Goal: Information Seeking & Learning: Learn about a topic

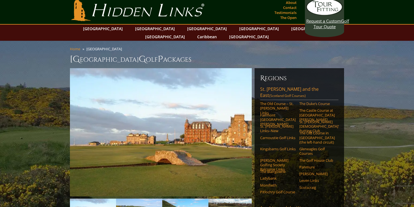
scroll to position [2, 0]
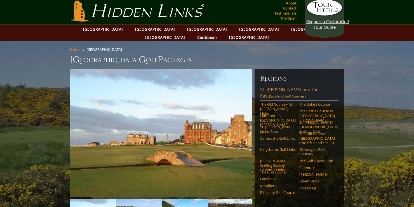
click at [269, 170] on link "The Blairgowrie" at bounding box center [277, 172] width 35 height 4
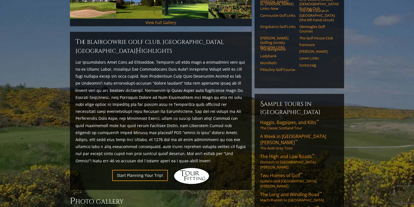
scroll to position [134, 0]
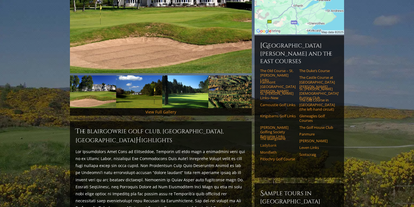
click at [268, 143] on link "Ladybank" at bounding box center [277, 145] width 35 height 4
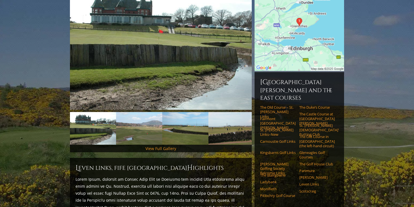
scroll to position [89, 0]
click at [244, 40] on link "Next" at bounding box center [243, 45] width 11 height 11
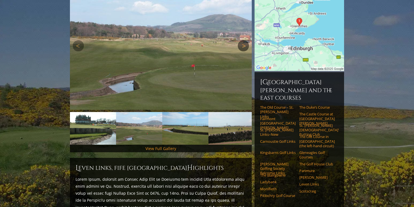
click at [244, 40] on link "Next" at bounding box center [243, 45] width 11 height 11
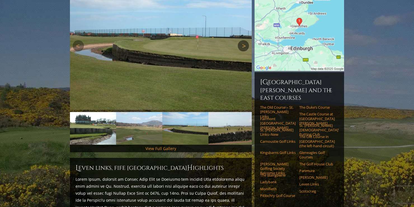
click at [244, 40] on link "Next" at bounding box center [243, 45] width 11 height 11
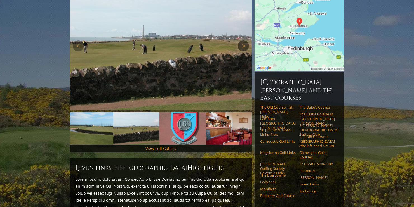
click at [244, 40] on link "Next" at bounding box center [243, 45] width 11 height 11
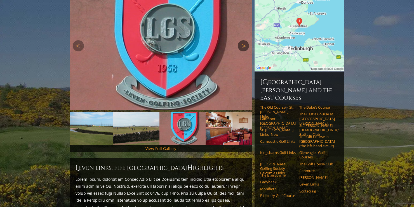
click at [244, 40] on link "Next" at bounding box center [243, 45] width 11 height 11
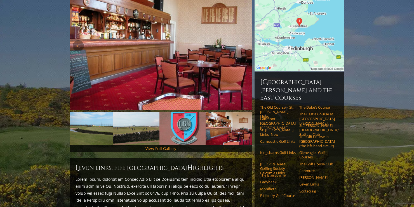
click at [244, 40] on link "Next" at bounding box center [243, 45] width 11 height 11
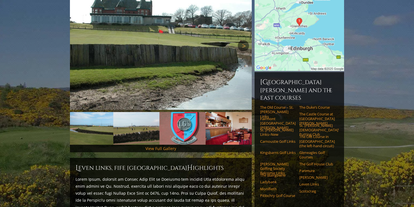
click at [244, 40] on link "Next" at bounding box center [243, 45] width 11 height 11
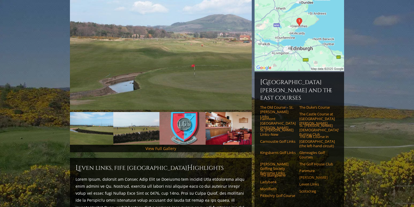
click at [304, 175] on link "[PERSON_NAME]" at bounding box center [316, 177] width 35 height 4
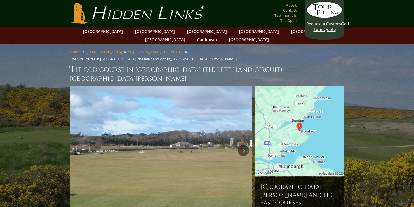
click at [245, 145] on link "Next" at bounding box center [243, 150] width 11 height 11
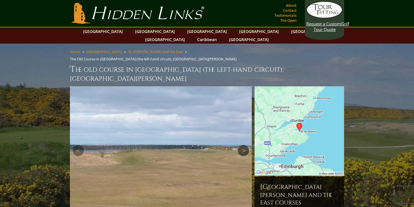
click at [245, 145] on link "Next" at bounding box center [243, 150] width 11 height 11
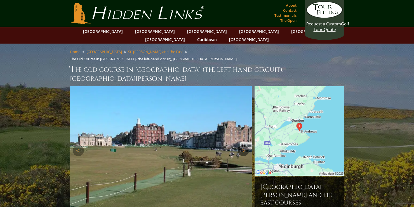
click at [245, 145] on link "Next" at bounding box center [243, 150] width 11 height 11
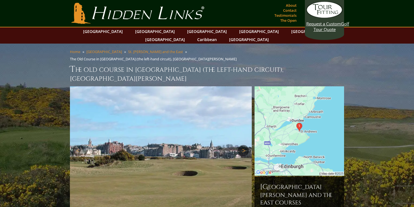
click at [245, 145] on link "Next" at bounding box center [243, 150] width 11 height 11
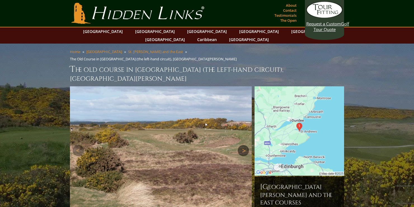
click at [245, 145] on link "Next" at bounding box center [243, 150] width 11 height 11
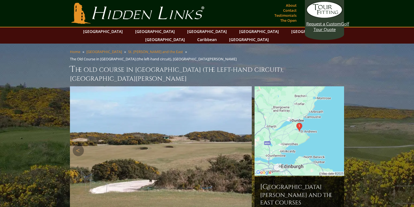
click at [245, 145] on link "Next" at bounding box center [243, 150] width 11 height 11
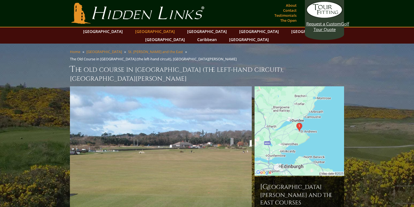
click at [149, 31] on link "[GEOGRAPHIC_DATA]" at bounding box center [154, 31] width 45 height 8
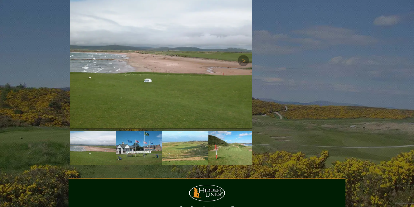
scroll to position [886, 0]
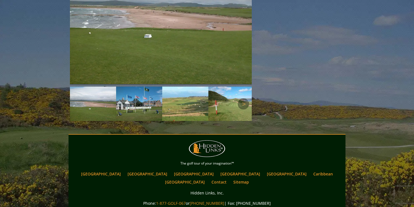
click at [106, 87] on img at bounding box center [93, 104] width 46 height 35
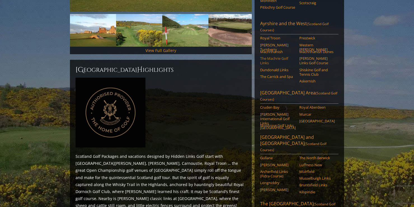
scroll to position [179, 0]
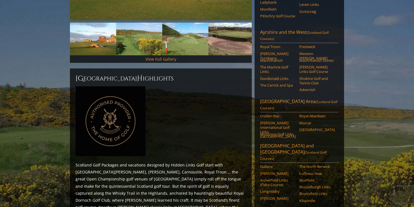
click at [306, 35] on div "Regions St. Andrews and the East (Scotland Golf Courses) The Old Course – St. A…" at bounding box center [298, 88] width 89 height 392
click at [309, 44] on link "Prestwick" at bounding box center [316, 46] width 35 height 4
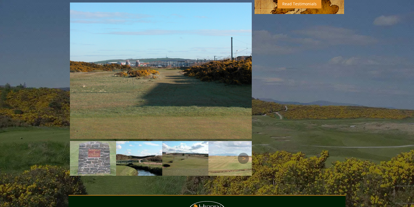
scroll to position [447, 0]
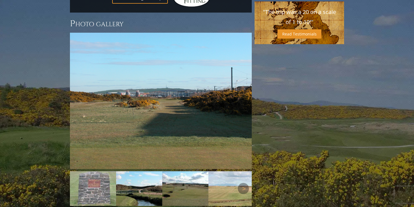
click at [140, 171] on img at bounding box center [139, 188] width 46 height 35
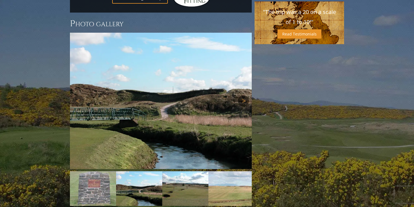
click at [243, 95] on link "Next" at bounding box center [243, 100] width 11 height 11
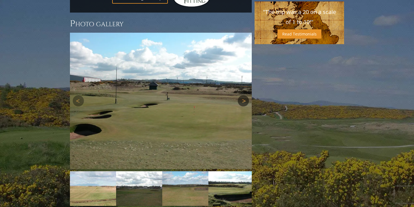
click at [243, 95] on link "Next" at bounding box center [243, 100] width 11 height 11
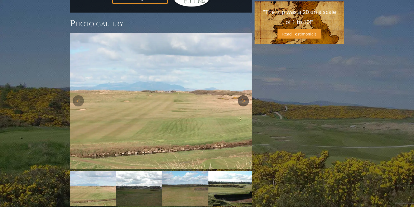
click at [243, 95] on link "Next" at bounding box center [243, 100] width 11 height 11
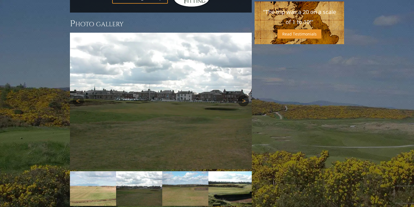
click at [243, 95] on link "Next" at bounding box center [243, 100] width 11 height 11
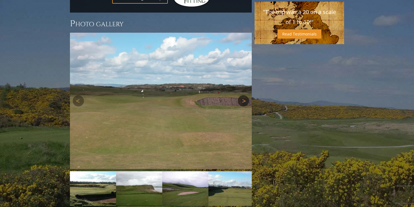
click at [243, 95] on link "Next" at bounding box center [243, 100] width 11 height 11
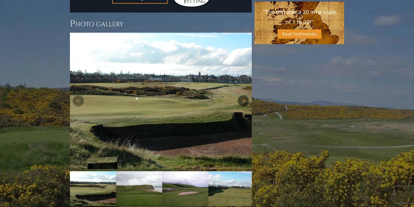
click at [245, 95] on link "Next" at bounding box center [243, 100] width 11 height 11
